Goal: Task Accomplishment & Management: Use online tool/utility

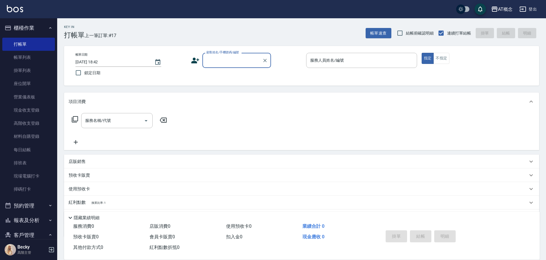
click at [29, 237] on button "客戶管理" at bounding box center [28, 235] width 53 height 15
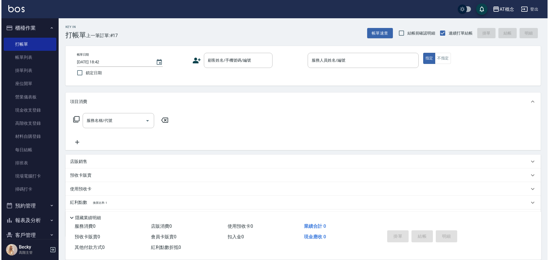
scroll to position [57, 0]
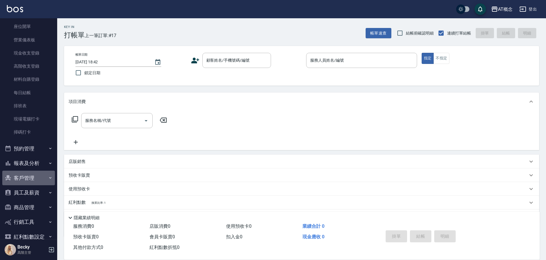
click at [29, 180] on button "客戶管理" at bounding box center [28, 178] width 53 height 15
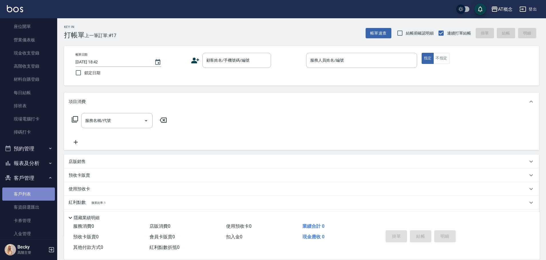
click at [30, 194] on link "客戶列表" at bounding box center [28, 194] width 53 height 13
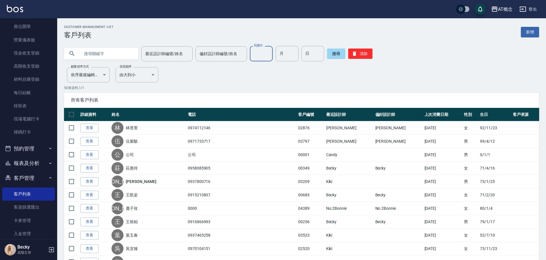
click at [266, 54] on input "民國年" at bounding box center [261, 53] width 23 height 15
type input "80"
type input "05"
type input "15"
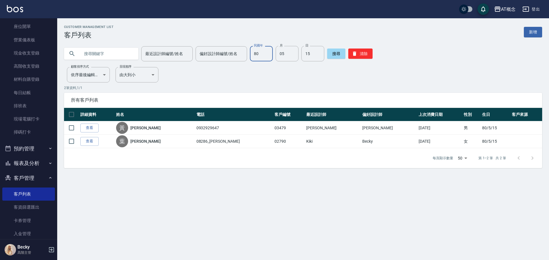
click at [266, 55] on input "80" at bounding box center [261, 53] width 23 height 15
type input "97"
type input "09"
type input "17"
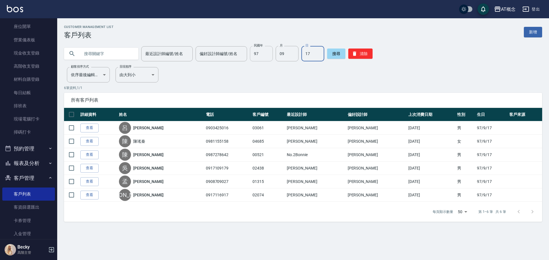
click at [261, 58] on input "97" at bounding box center [261, 53] width 23 height 15
type input "86"
type input "06"
type input "03"
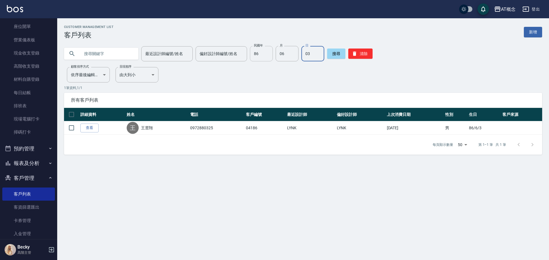
click at [261, 58] on input "86" at bounding box center [261, 53] width 23 height 15
type input "74"
type input "06"
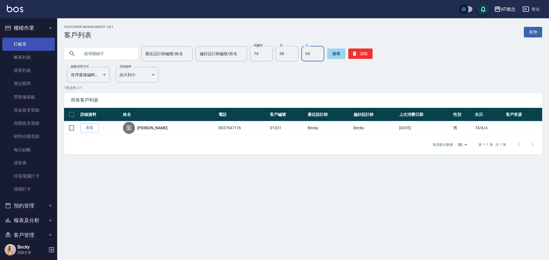
type input "04"
click at [29, 40] on link "打帳單" at bounding box center [28, 44] width 53 height 13
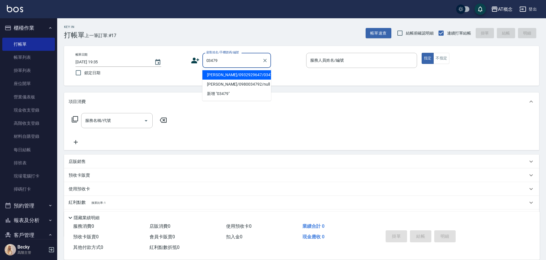
type input "[PERSON_NAME]/0932929647/03479"
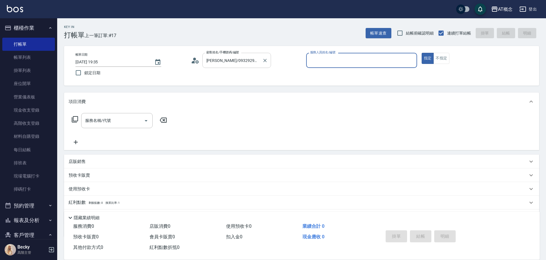
type input "Anson-3"
click at [422, 53] on button "指定" at bounding box center [428, 58] width 12 height 11
type button "true"
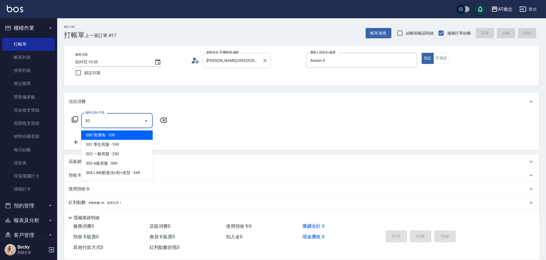
type input "303"
type input "30"
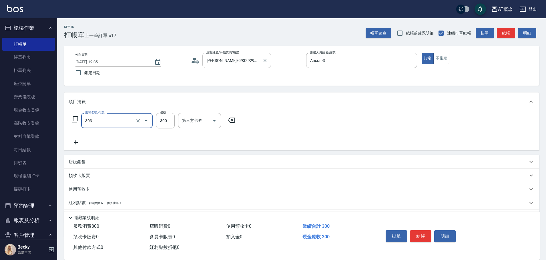
type input "303 A級剪髮(303)"
type input "0"
type input "35"
type input "30"
type input "350"
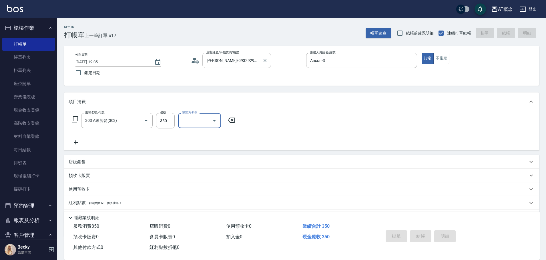
type input "[DATE] 19:36"
type input "0"
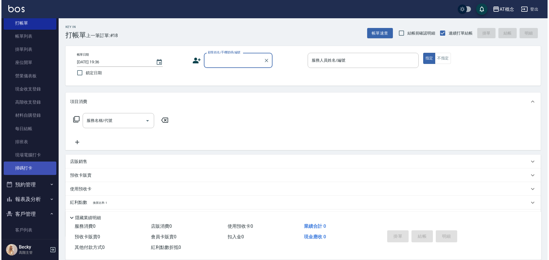
scroll to position [86, 0]
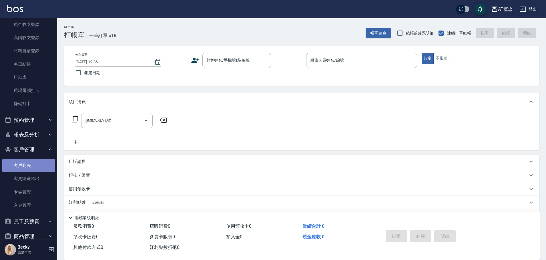
click at [30, 171] on link "客戶列表" at bounding box center [28, 165] width 53 height 13
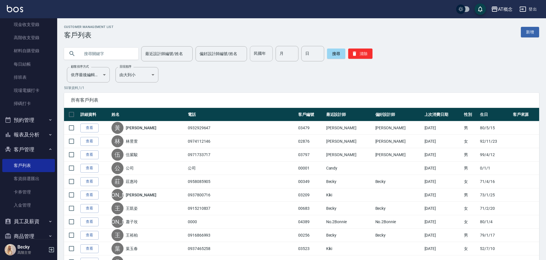
click at [263, 54] on input "民國年" at bounding box center [261, 53] width 23 height 15
type input "94"
type input "11"
type input "20"
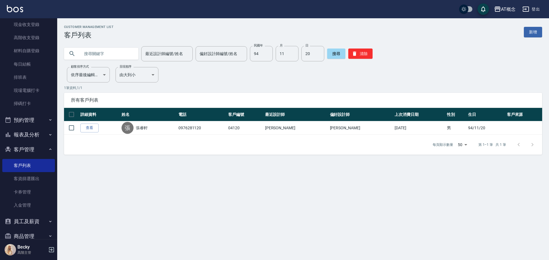
click at [371, 55] on div "最近設計師編號/姓名 最近設計師編號/姓名 偏好設計師編號/姓名 偏好設計師編號/姓名 民國年 94 民國年 月 11 月 日 20 日 搜尋 清除" at bounding box center [303, 53] width 478 height 15
click at [361, 55] on button "清除" at bounding box center [360, 54] width 24 height 10
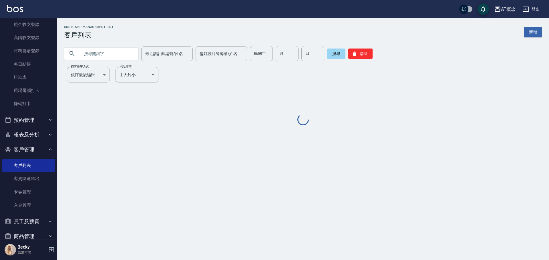
click at [119, 52] on input "text" at bounding box center [107, 53] width 54 height 15
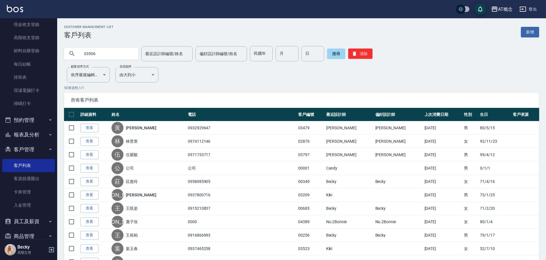
type input "03506"
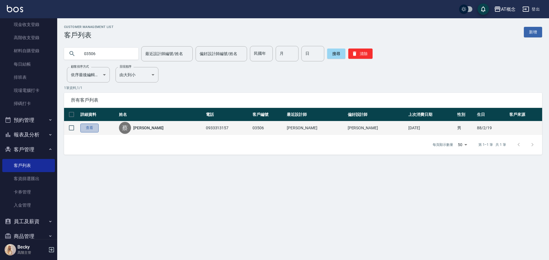
click at [88, 127] on link "查看" at bounding box center [89, 128] width 18 height 9
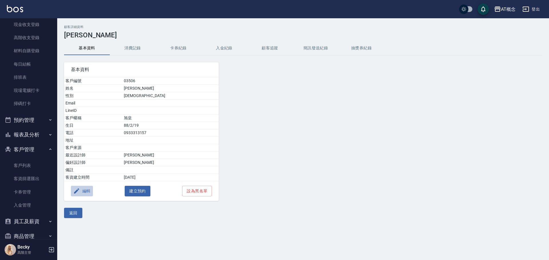
click at [88, 190] on button "編輯" at bounding box center [82, 191] width 22 height 11
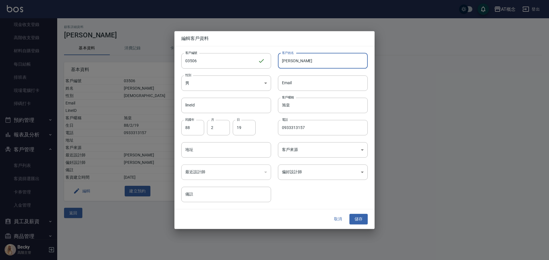
drag, startPoint x: 303, startPoint y: 62, endPoint x: 272, endPoint y: 63, distance: 31.2
click at [272, 63] on div "客戶姓名 [PERSON_NAME] 客戶姓名" at bounding box center [319, 57] width 97 height 22
type input "詹珮鈺"
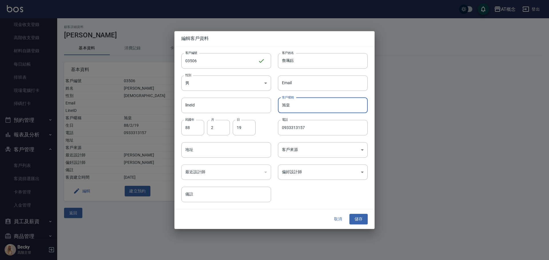
type input "旭"
type input "72"
type input "07"
type input "26"
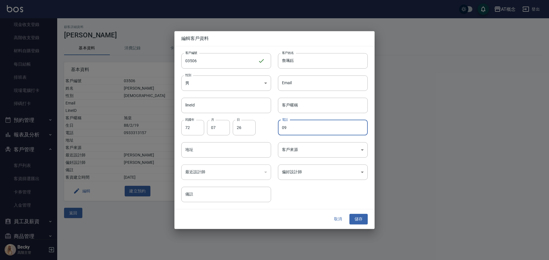
type input "0"
type input "0978777026"
click at [298, 169] on body "AT概念 登出 櫃檯作業 打帳單 帳單列表 掛單列表 座位開單 營業儀表板 現金收支登錄 高階收支登錄 材料自購登錄 每日結帳 排班表 現場電腦打卡 掃碼打卡…" at bounding box center [274, 130] width 549 height 260
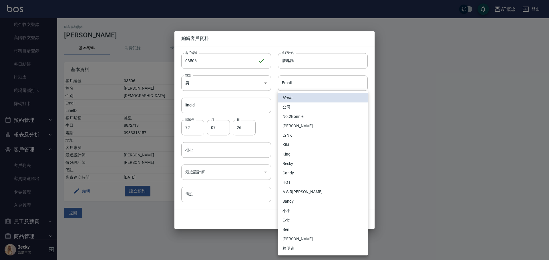
click at [290, 119] on li "No.2Bonnie" at bounding box center [323, 116] width 90 height 9
type input "20abcae0-810e-448a-b26a-bcbab897de4d"
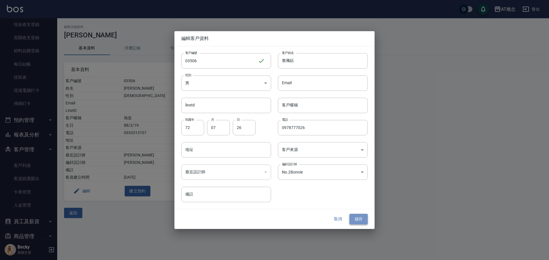
click at [358, 217] on button "儲存" at bounding box center [358, 219] width 18 height 11
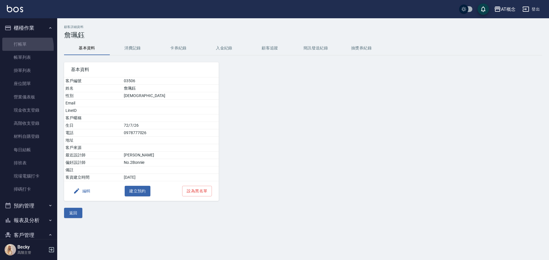
drag, startPoint x: 20, startPoint y: 47, endPoint x: 59, endPoint y: 84, distance: 53.2
click at [20, 48] on link "打帳單" at bounding box center [28, 44] width 53 height 13
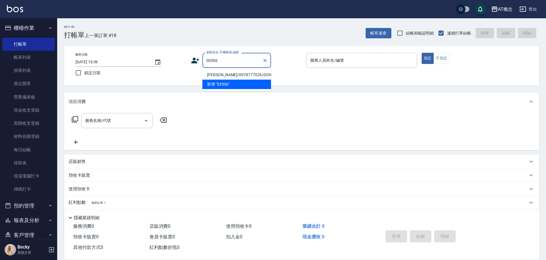
type input "[PERSON_NAME]/0978777026/03506"
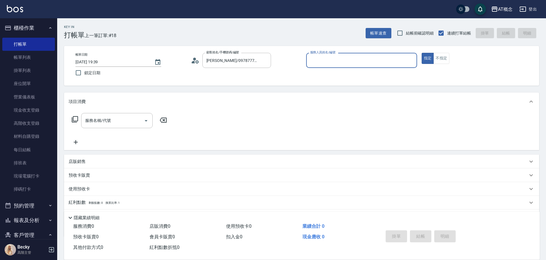
type input "[PERSON_NAME]-2"
click at [422, 53] on button "指定" at bounding box center [428, 58] width 12 height 11
type button "true"
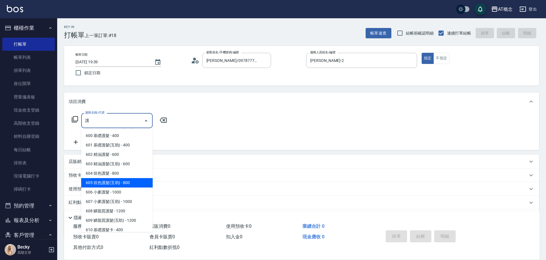
scroll to position [29, 0]
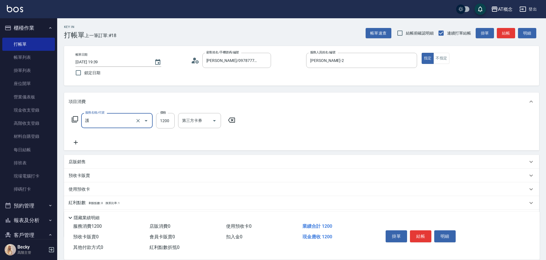
type input "609 鱗脂質護髮(互助)(609)"
type input "120"
type input "609 鱗脂質護髮(互助)(609)"
type input "0"
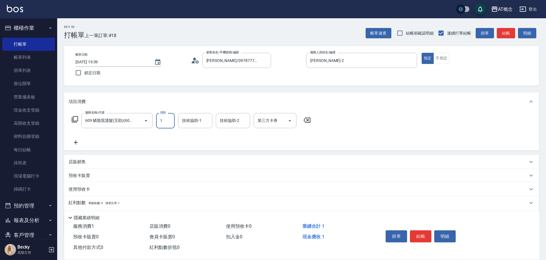
type input "12"
type input "10"
type input "124"
type input "120"
type input "1240"
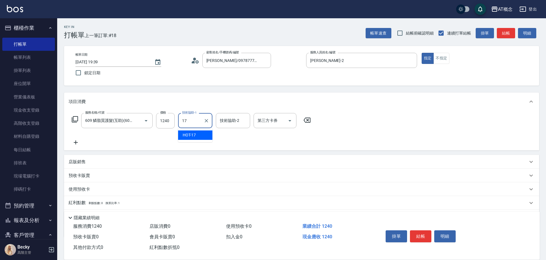
type input "HOT-17"
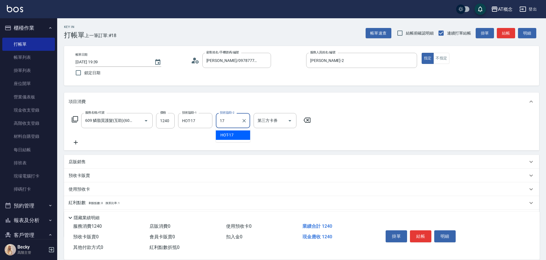
type input "HOT-17"
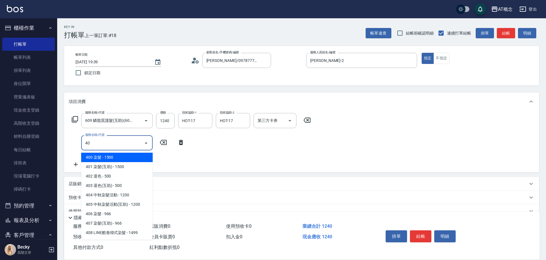
type input "401"
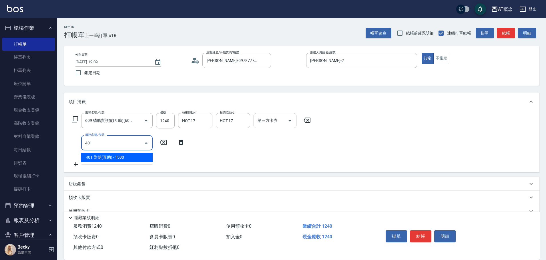
type input "270"
type input "401 染髮(互助)(401)"
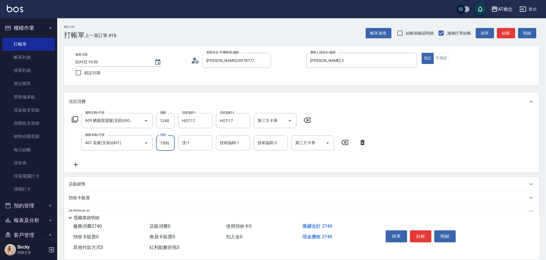
type input "120"
type input "18"
type input "140"
type input "189"
type input "310"
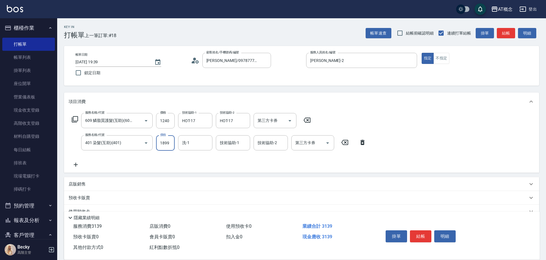
type input "1899"
type input "HOT-17"
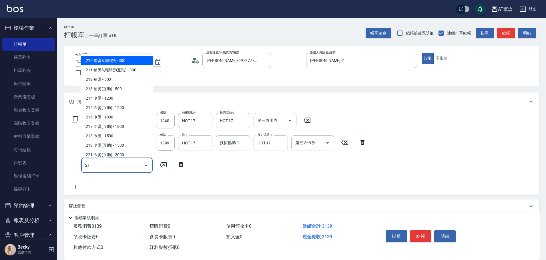
type input "217"
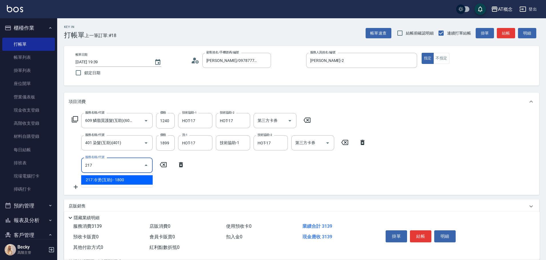
type input "490"
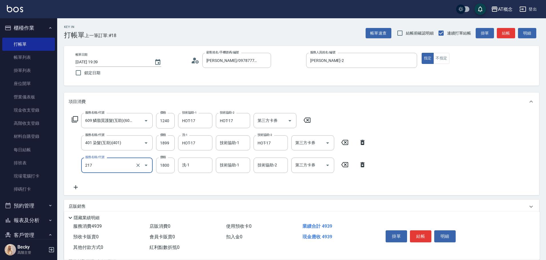
type input "217 冷燙(互助)(217)"
type input "310"
type input "19"
type input "330"
type input "199"
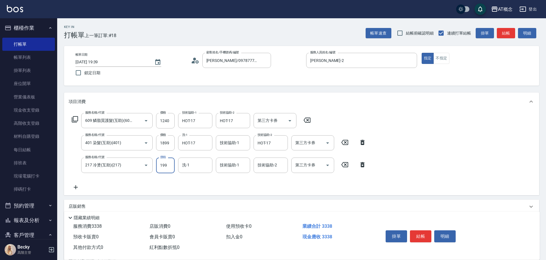
type input "510"
type input "1999"
type input "HOT-17"
type input "19"
type input "HOT-17"
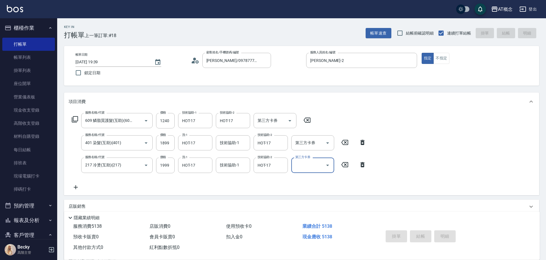
type input "[DATE] 19:40"
type input "0"
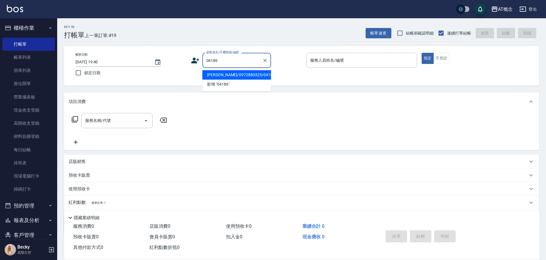
type input "[PERSON_NAME]/0972880325/04186"
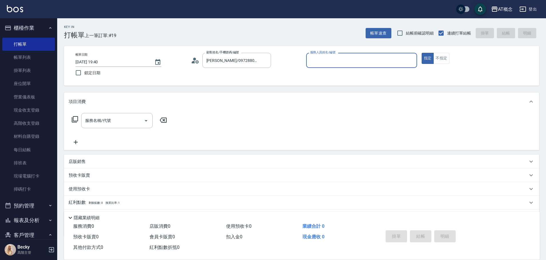
type input "LYNK-4"
click at [422, 53] on button "指定" at bounding box center [428, 58] width 12 height 11
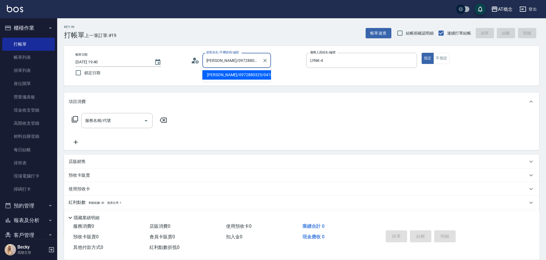
click at [255, 61] on input "[PERSON_NAME]/0972880325/04186" at bounding box center [232, 60] width 55 height 10
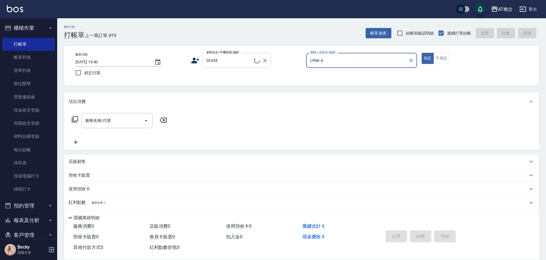
type input "[PERSON_NAME]/0917109179/02438"
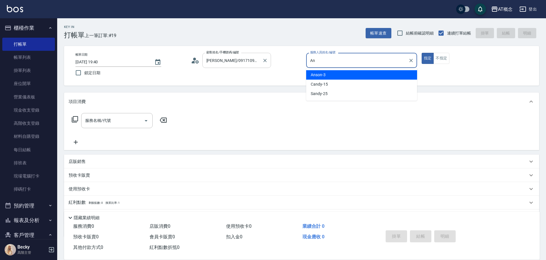
type input "A"
type input "Anson-3"
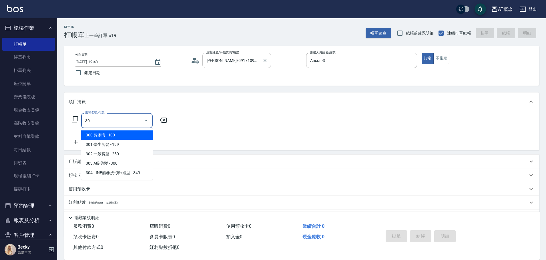
type input "303"
type input "30"
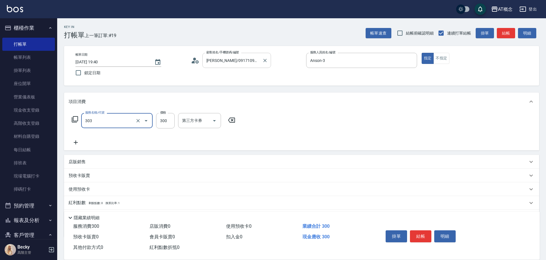
type input "303 A級剪髮(303)"
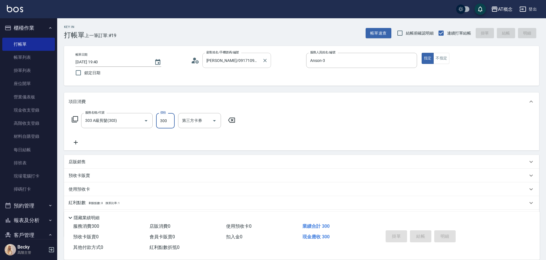
type input "[DATE] 19:41"
type input "0"
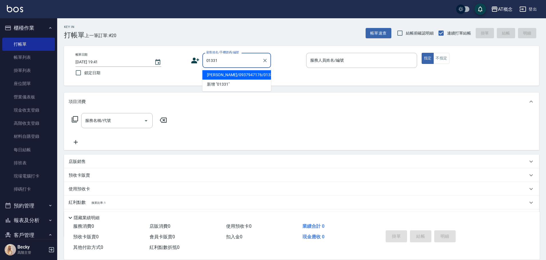
type input "[PERSON_NAME]/0937947176/01331"
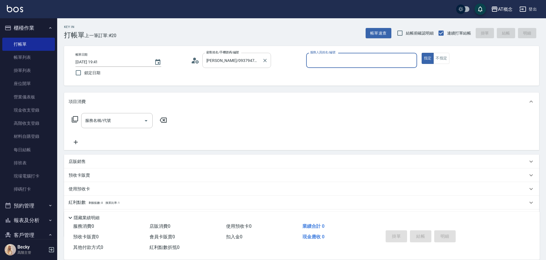
type input "Becky-13"
click at [422, 53] on button "指定" at bounding box center [428, 58] width 12 height 11
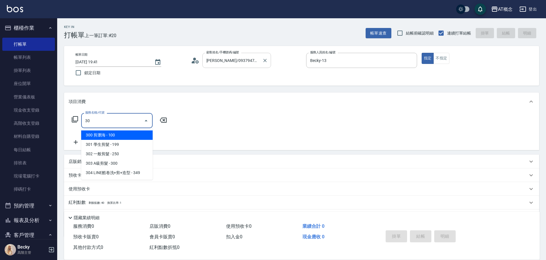
type input "303"
type input "30"
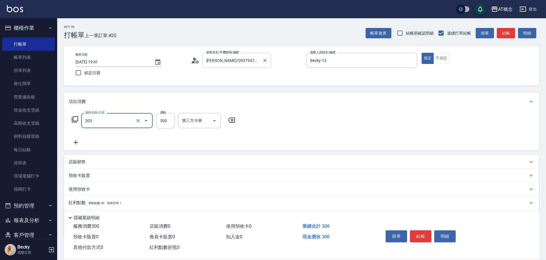
type input "303 A級剪髮(303)"
type input "0"
type input "40"
type input "400"
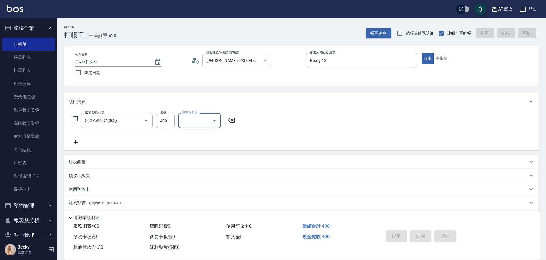
type input "0"
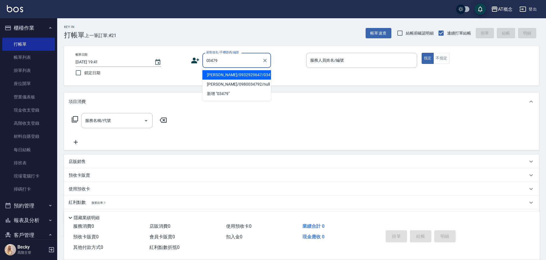
type input "[PERSON_NAME]/0932929647/03479"
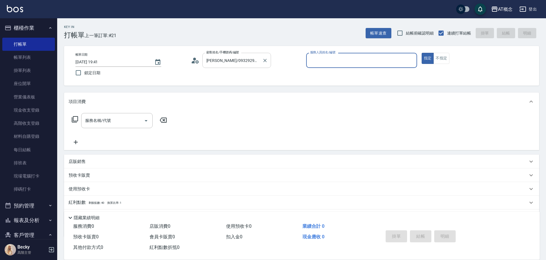
type input "Anson-3"
click at [422, 53] on button "指定" at bounding box center [428, 58] width 12 height 11
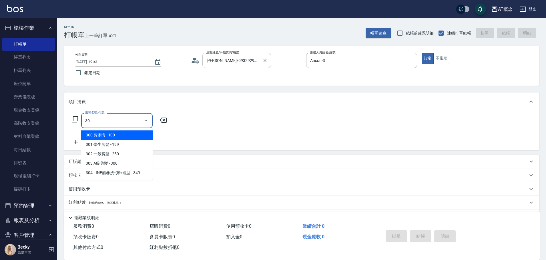
type input "302"
type input "20"
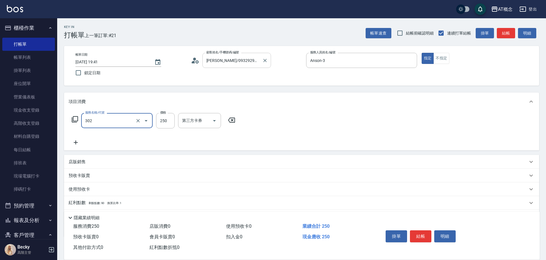
type input "0"
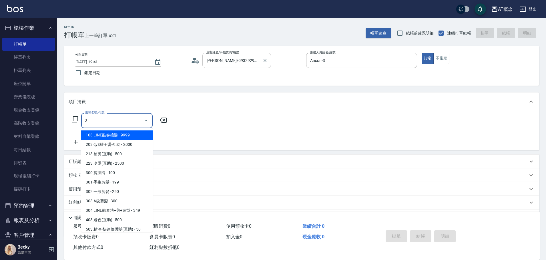
type input "103 LINE酷卷接髮(103)"
type input "990"
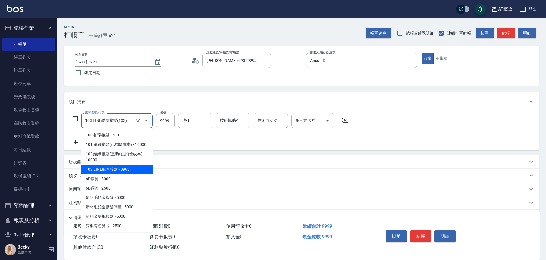
click at [132, 122] on input "103 LINE酷卷接髮(103)" at bounding box center [109, 121] width 50 height 10
type input "3"
type input "0"
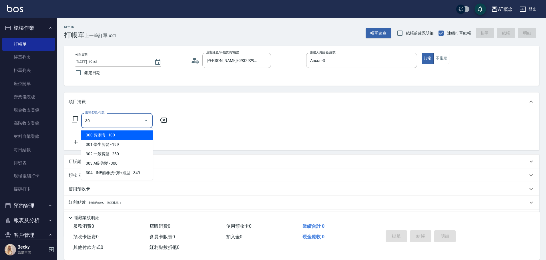
type input "303"
type input "30"
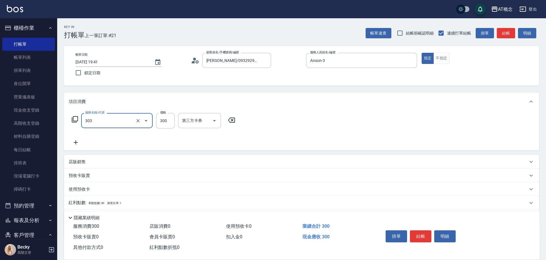
type input "303 A級剪髮(303)"
type input "0"
type input "35"
type input "30"
type input "350"
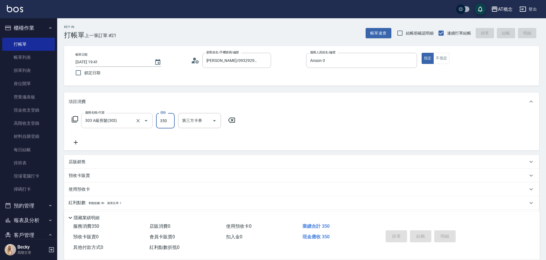
type input "[DATE] 19:42"
type input "0"
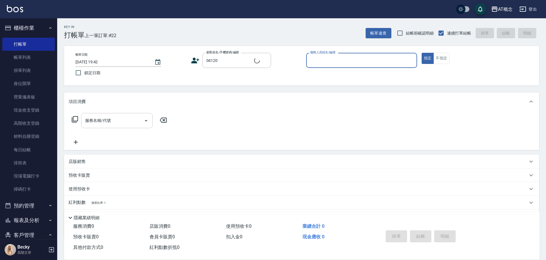
type input "[PERSON_NAME]/0976281120/04120"
type input "Anson-3"
click at [422, 53] on button "指定" at bounding box center [428, 58] width 12 height 11
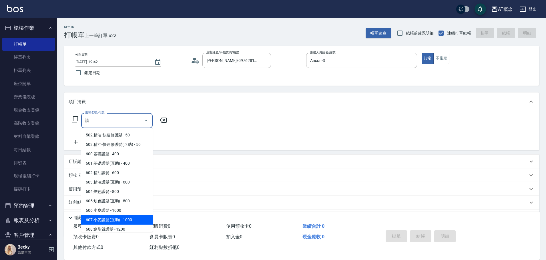
type input "607 小麥護髮(互助)(607)"
type input "100"
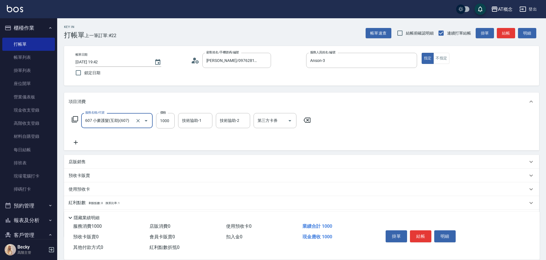
type input "607 小麥護髮(互助)(607)"
type input "0"
type input "80"
type input "800"
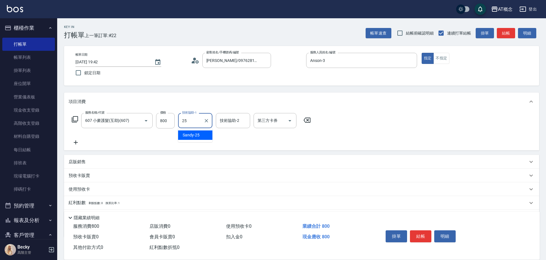
type input "Sandy-25"
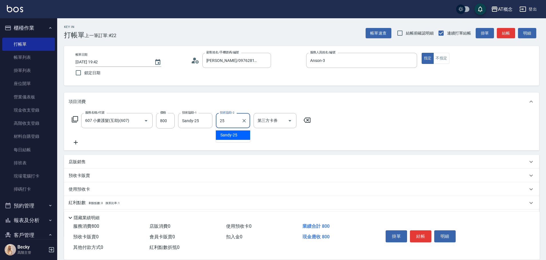
type input "Sandy-25"
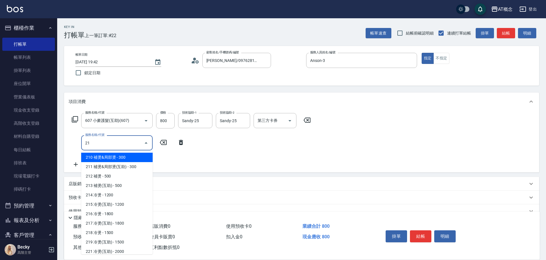
type input "217"
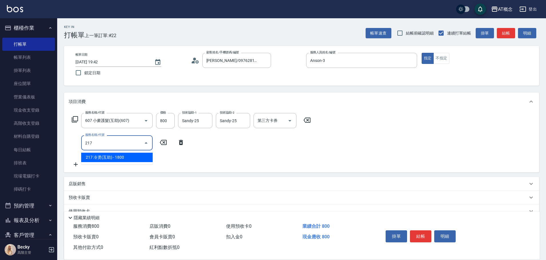
type input "260"
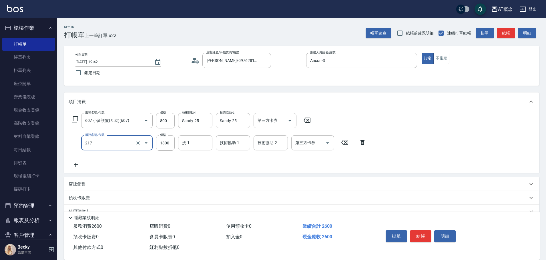
type input "217 冷燙(互助)(217)"
type input "3"
type input "80"
type input "330"
type input "410"
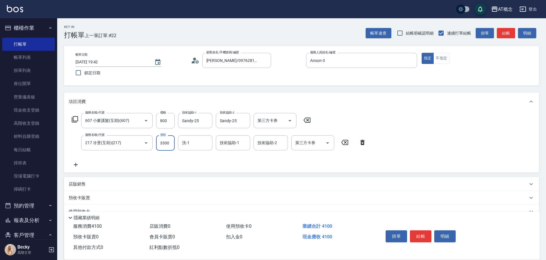
type input "3300"
type input "Sandy-25"
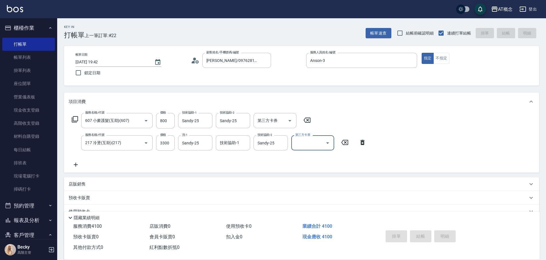
type input "0"
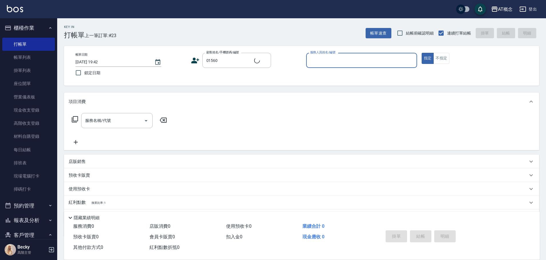
type input "[PERSON_NAME]/0971730968/01560"
type input "Anson-3"
click at [422, 53] on button "指定" at bounding box center [428, 58] width 12 height 11
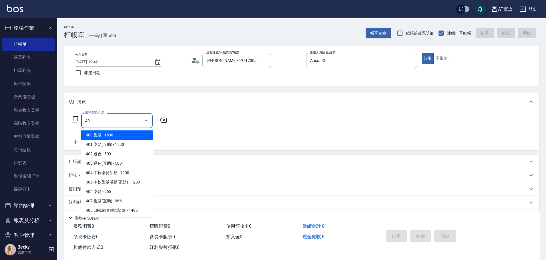
type input "401"
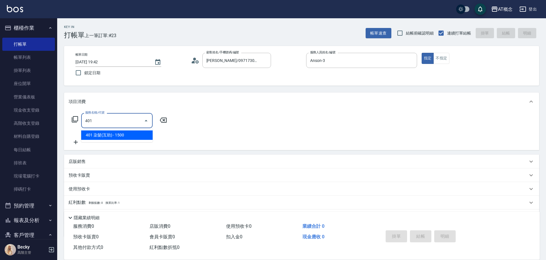
type input "150"
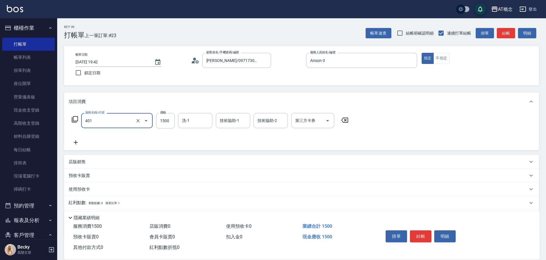
type input "401 染髮(互助)(401)"
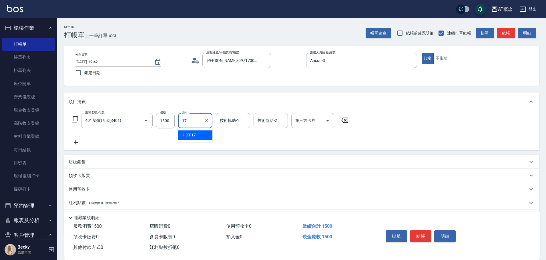
type input "HOT-17"
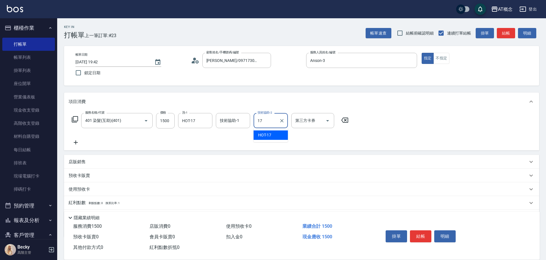
type input "HOT-17"
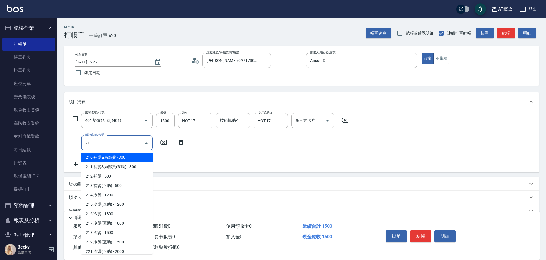
type input "217"
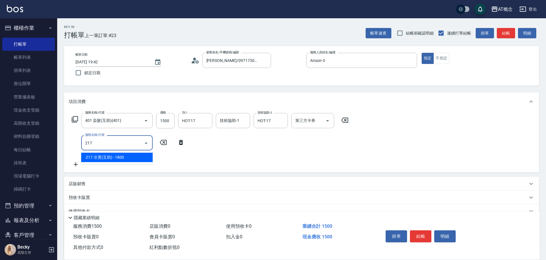
type input "330"
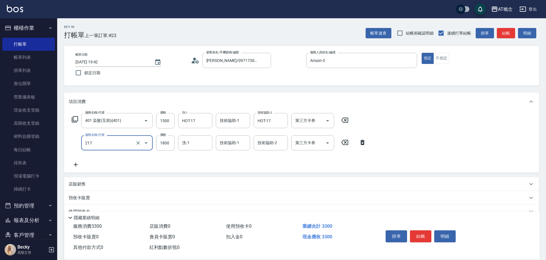
type input "217 冷燙(互助)(217)"
type input "8"
type input "150"
type input "85"
type input "230"
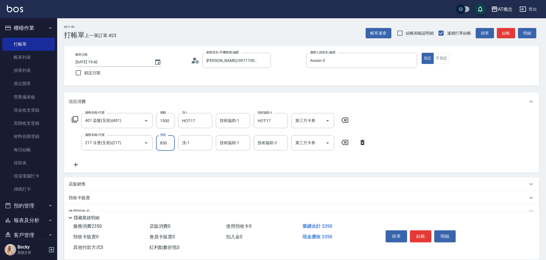
type input "850"
type input "HOT-17"
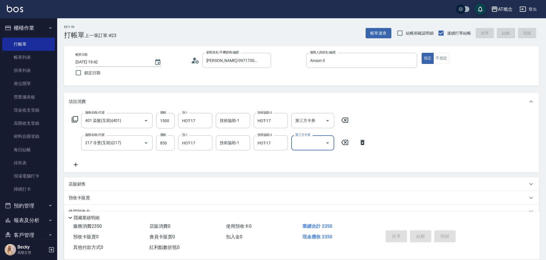
type input "[DATE] 19:44"
type input "0"
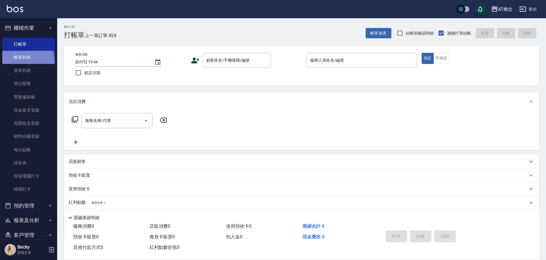
click at [23, 63] on link "帳單列表" at bounding box center [28, 57] width 53 height 13
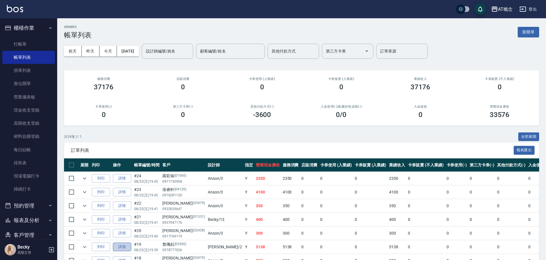
click at [120, 249] on link "詳情" at bounding box center [122, 247] width 18 height 9
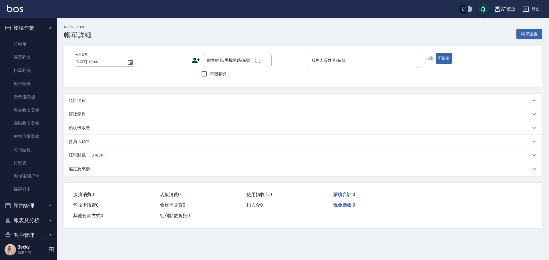
type input "[DATE] 19:39"
type input "[PERSON_NAME]-2"
type input "510"
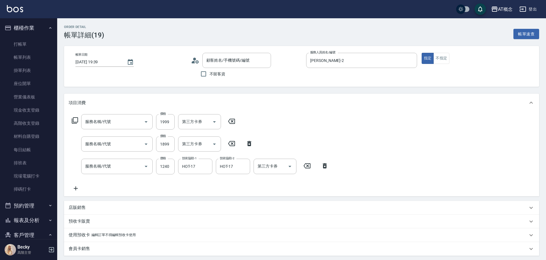
type input "[PERSON_NAME]/0978777026/03506"
type input "217 冷燙(互助)(217)"
type input "401 染髮(互助)(401)"
type input "609 鱗脂質護髮(互助)(609)"
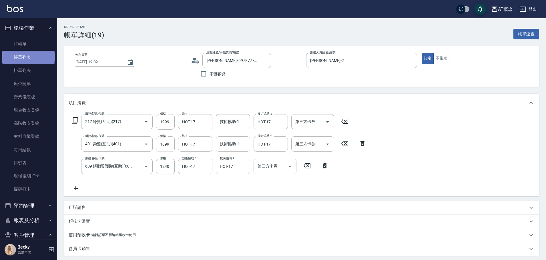
click at [28, 57] on link "帳單列表" at bounding box center [28, 57] width 53 height 13
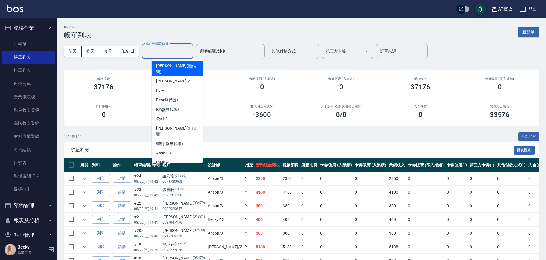
click at [180, 51] on input "設計師編號/姓名" at bounding box center [167, 51] width 46 height 10
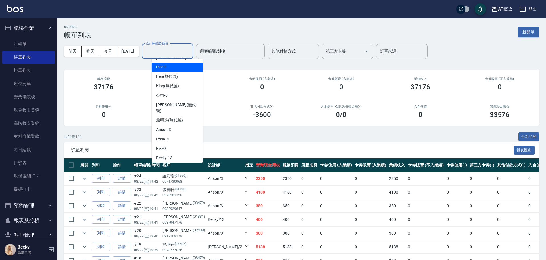
scroll to position [51, 0]
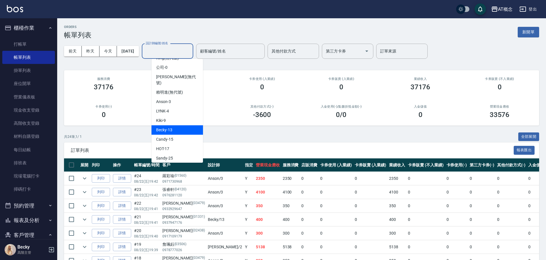
click at [175, 125] on div "Becky -13" at bounding box center [176, 129] width 51 height 9
type input "Becky-13"
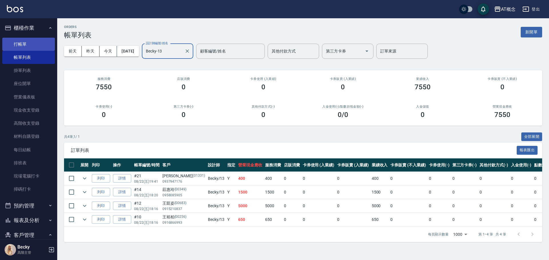
click at [24, 45] on link "打帳單" at bounding box center [28, 44] width 53 height 13
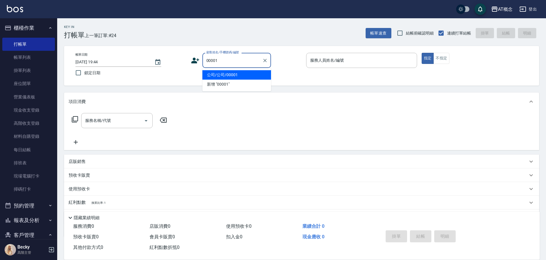
type input "公司/公司/00001"
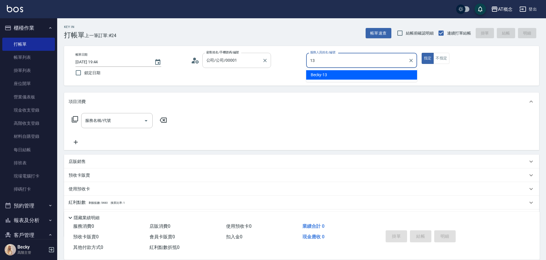
type input "Becky-13"
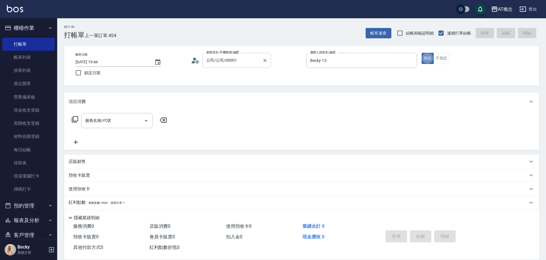
type button "true"
click at [28, 59] on link "帳單列表" at bounding box center [28, 57] width 53 height 13
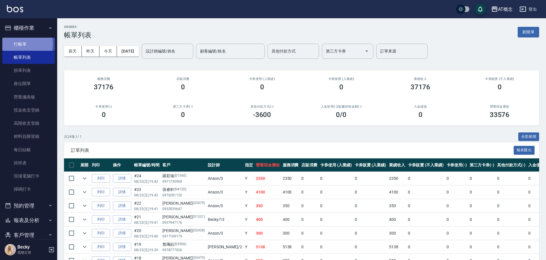
click at [15, 44] on link "打帳單" at bounding box center [28, 44] width 53 height 13
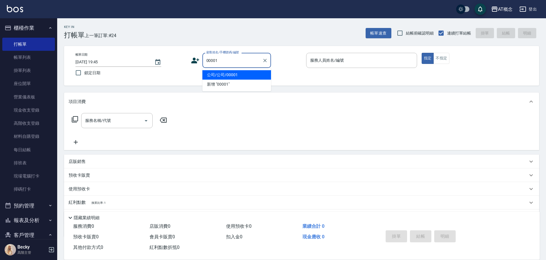
type input "公司/公司/00001"
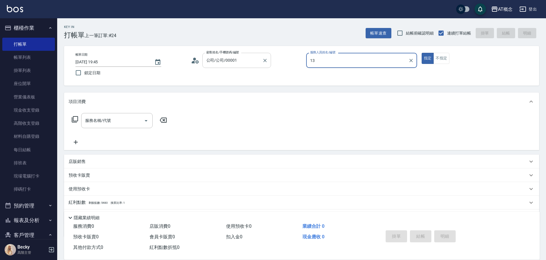
type input "Becky-13"
type button "true"
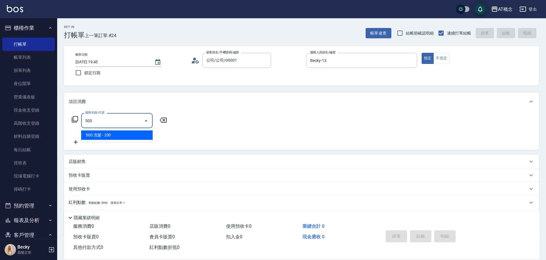
type input "500"
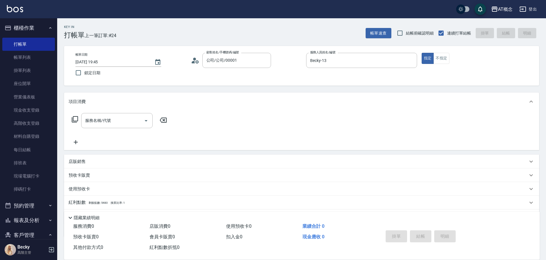
click at [73, 120] on icon at bounding box center [75, 119] width 6 height 6
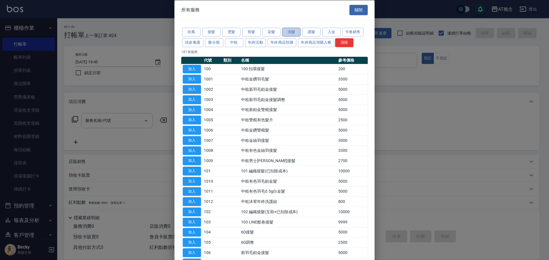
click at [289, 32] on button "洗髮" at bounding box center [291, 32] width 18 height 9
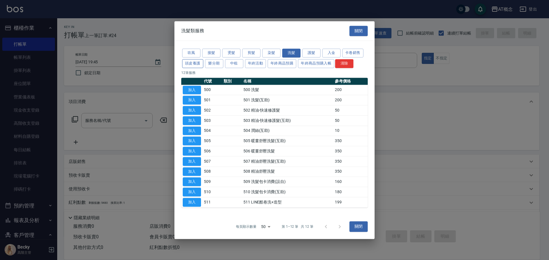
click at [194, 64] on button "頭皮養護" at bounding box center [192, 63] width 21 height 9
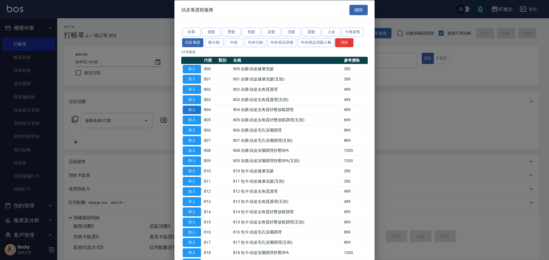
click at [192, 111] on button "加入" at bounding box center [192, 109] width 18 height 9
type input "804 自購-頭皮去角質紓壓放鬆調理(804)"
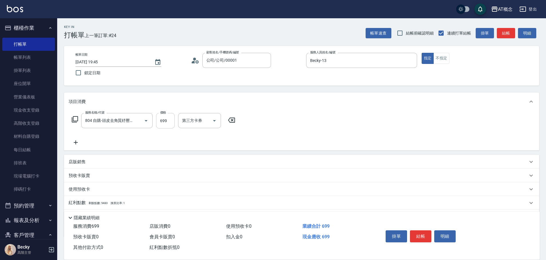
click at [172, 121] on input "699" at bounding box center [165, 120] width 19 height 15
type input "0"
type input "60"
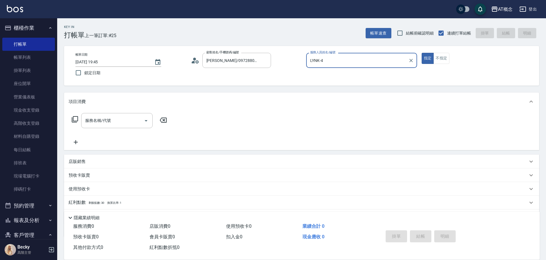
click at [422, 53] on button "指定" at bounding box center [428, 58] width 12 height 11
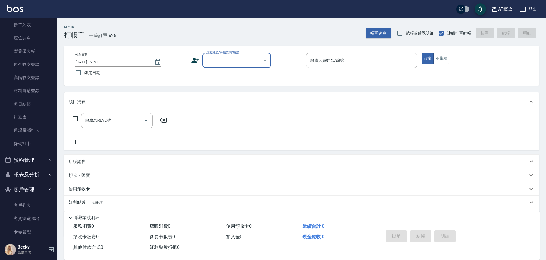
scroll to position [114, 0]
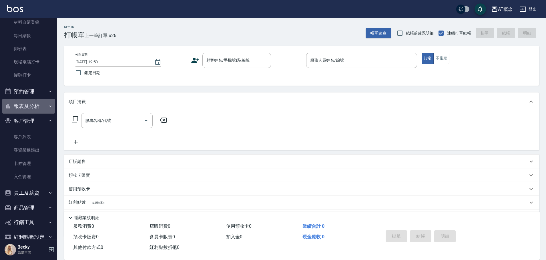
click at [32, 104] on button "報表及分析" at bounding box center [28, 106] width 53 height 15
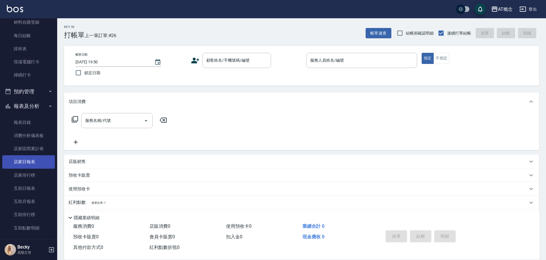
click at [35, 165] on link "店家日報表" at bounding box center [28, 161] width 53 height 13
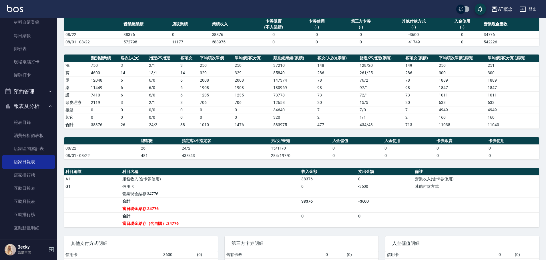
scroll to position [86, 0]
